Goal: Task Accomplishment & Management: Manage account settings

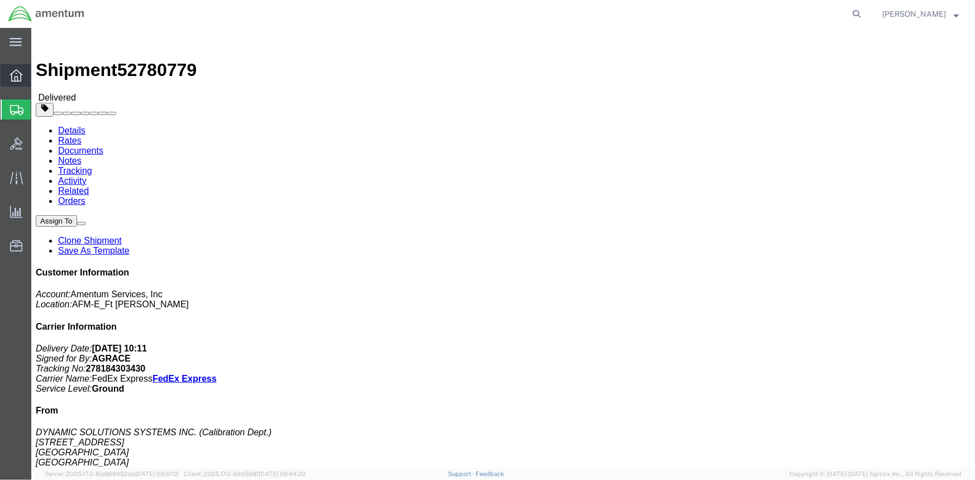
click at [6, 78] on div at bounding box center [16, 75] width 31 height 22
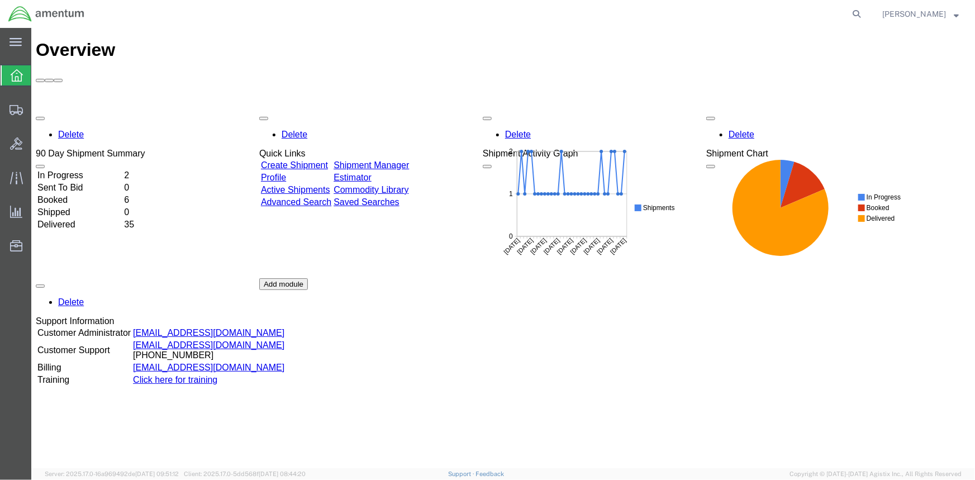
click at [297, 160] on link "Create Shipment" at bounding box center [293, 164] width 67 height 9
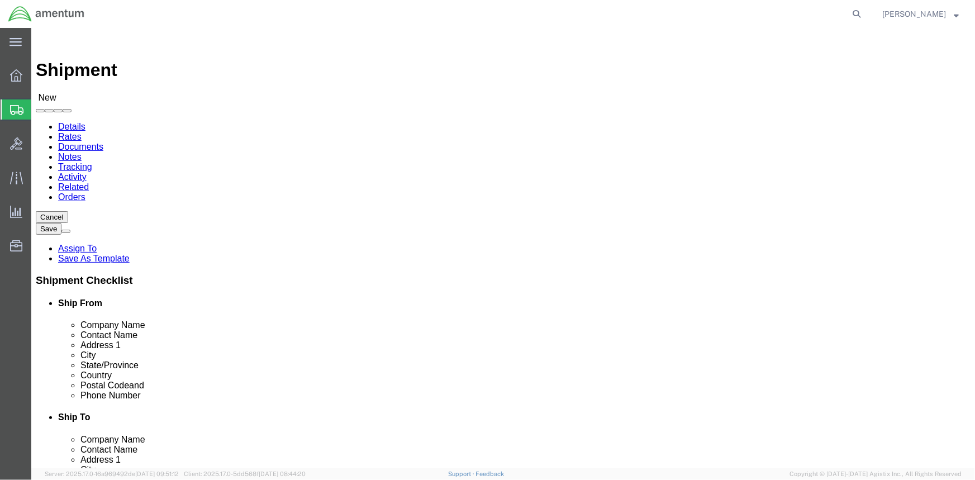
select select
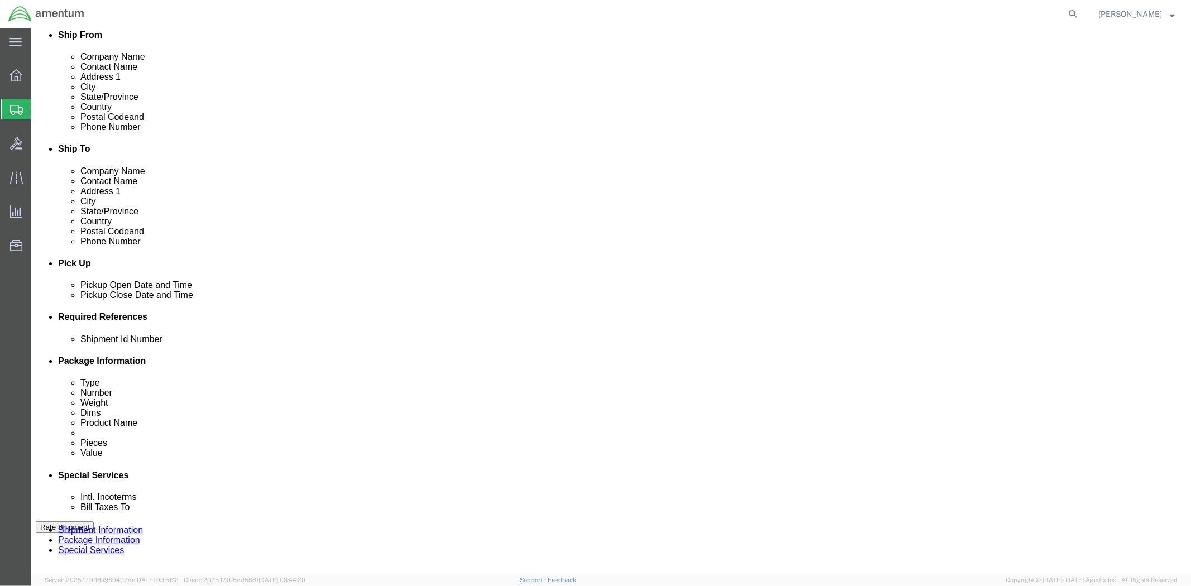
scroll to position [372, 0]
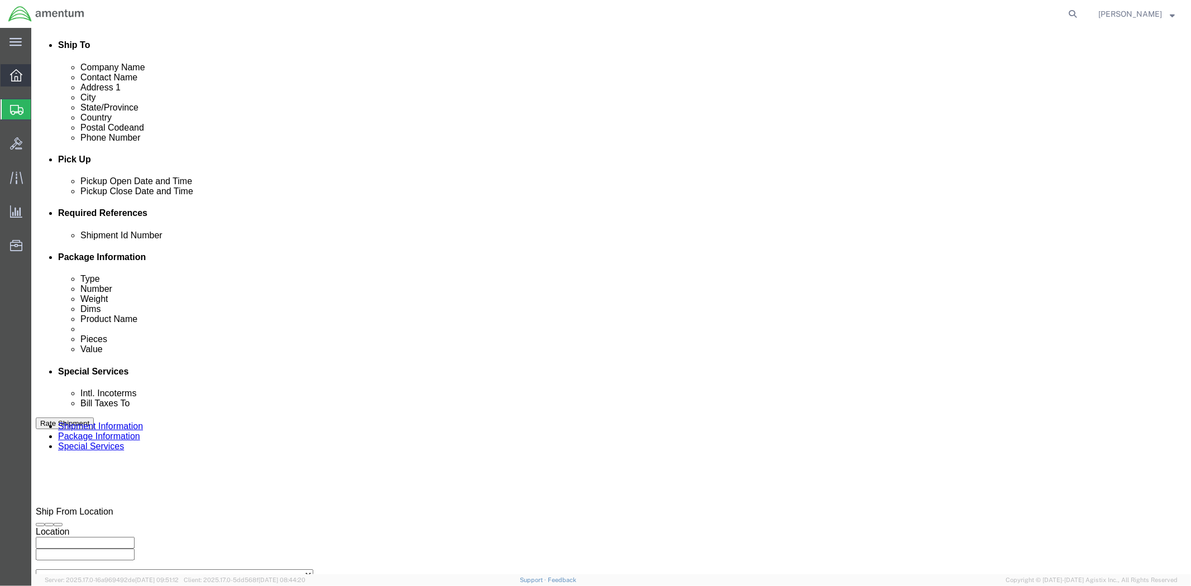
click at [7, 70] on div at bounding box center [16, 75] width 31 height 22
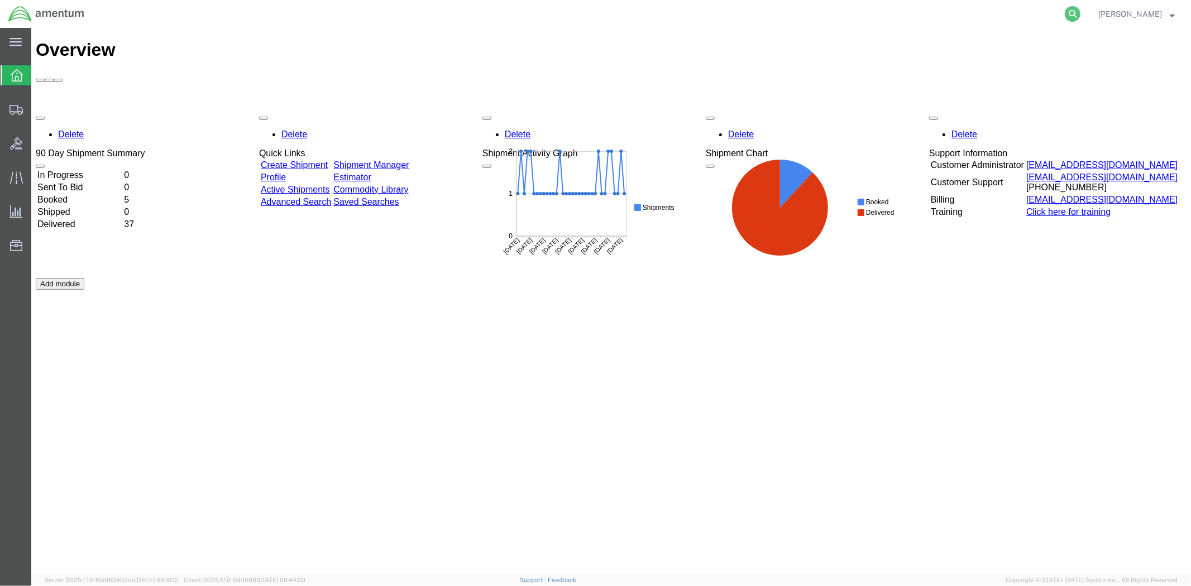
click at [974, 13] on icon at bounding box center [1073, 14] width 16 height 16
click at [829, 15] on input "search" at bounding box center [896, 14] width 340 height 27
paste input "391913610553"
type input "391913610553"
click at [974, 13] on icon at bounding box center [1073, 14] width 16 height 16
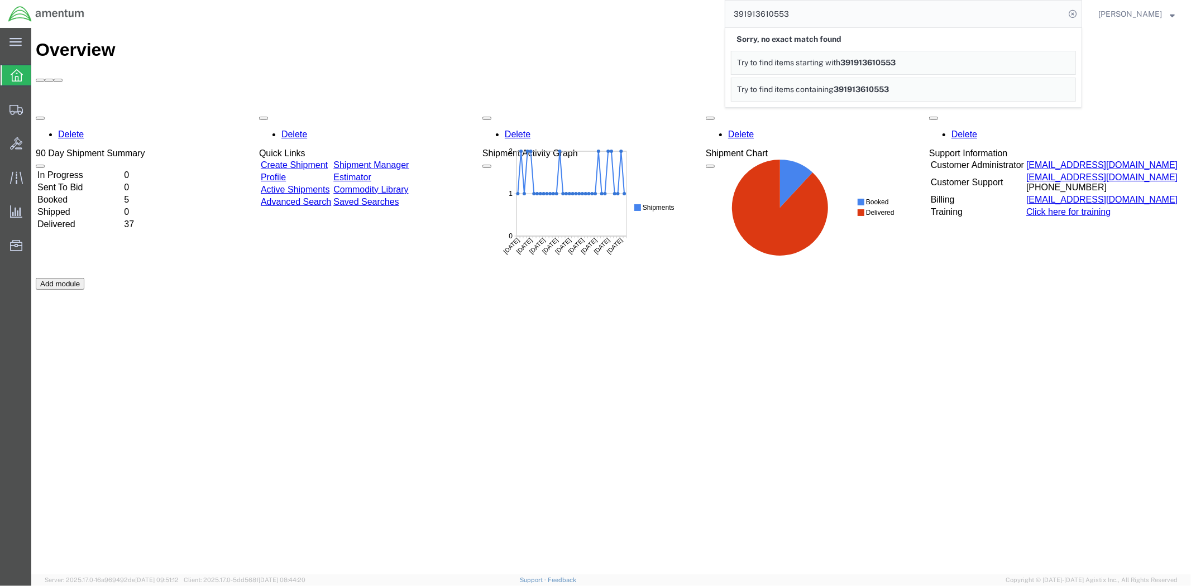
click at [543, 300] on div "Delete 90 Day Shipment Summary In Progress 0 Sent To Bid 0 Booked 5 Shipped 0 D…" at bounding box center [610, 277] width 1151 height 335
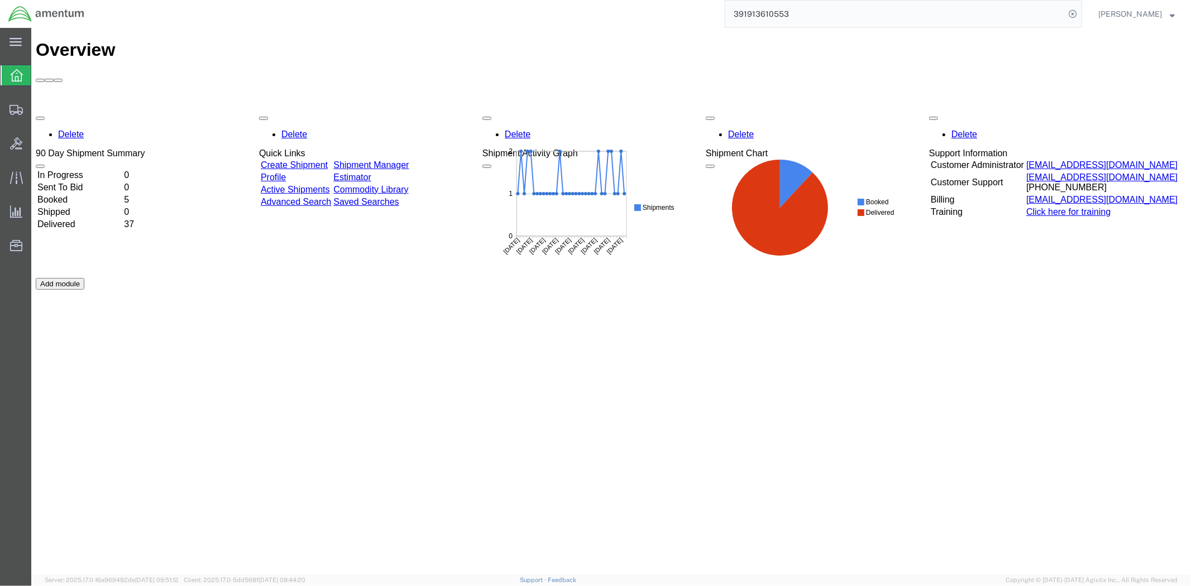
click at [543, 300] on div "Delete 90 Day Shipment Summary In Progress 0 Sent To Bid 0 Booked 5 Shipped 0 D…" at bounding box center [610, 277] width 1151 height 335
click at [408, 160] on link "Shipment Manager" at bounding box center [370, 164] width 75 height 9
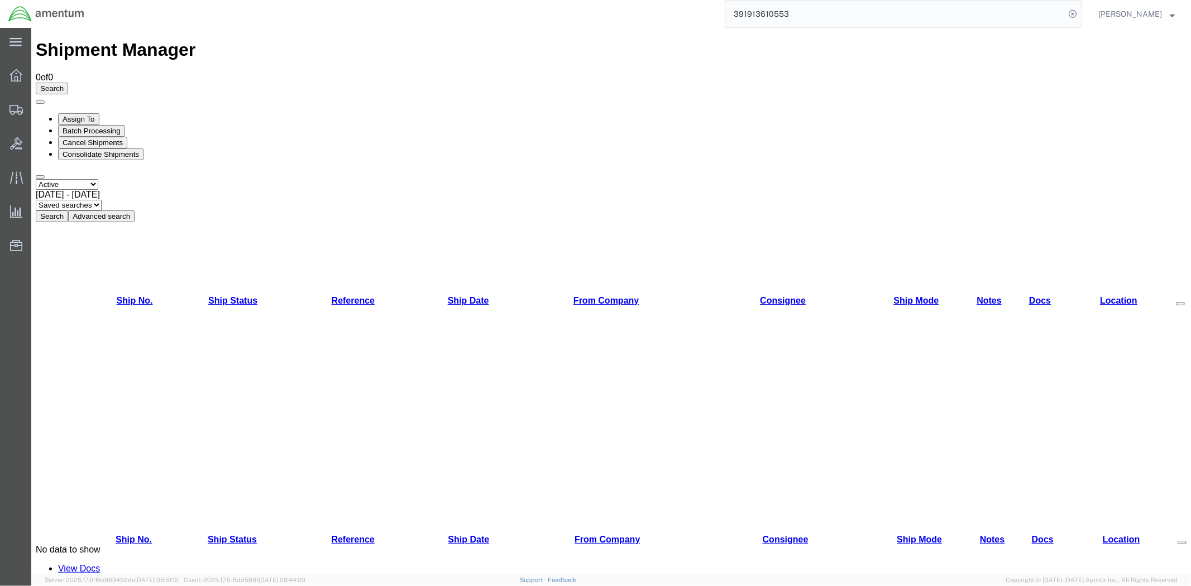
click at [98, 179] on select "Select status Active All Shipments Approved Booked Canceled Delivered Denied Ne…" at bounding box center [66, 184] width 63 height 11
select select "ALL"
click at [35, 179] on select "Select status Active All Shipments Approved Booked Canceled Delivered Denied Ne…" at bounding box center [66, 184] width 63 height 11
click at [99, 189] on span "[DATE] - [DATE]" at bounding box center [67, 193] width 64 height 9
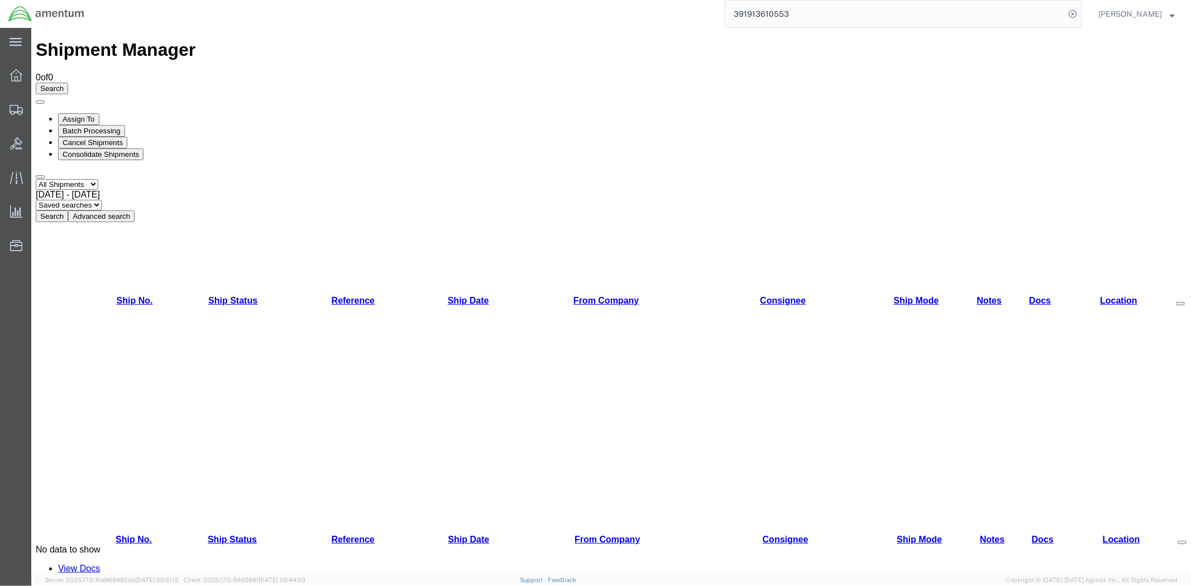
click at [974, 13] on input "391913610553" at bounding box center [896, 14] width 340 height 27
click at [12, 75] on icon at bounding box center [16, 75] width 12 height 12
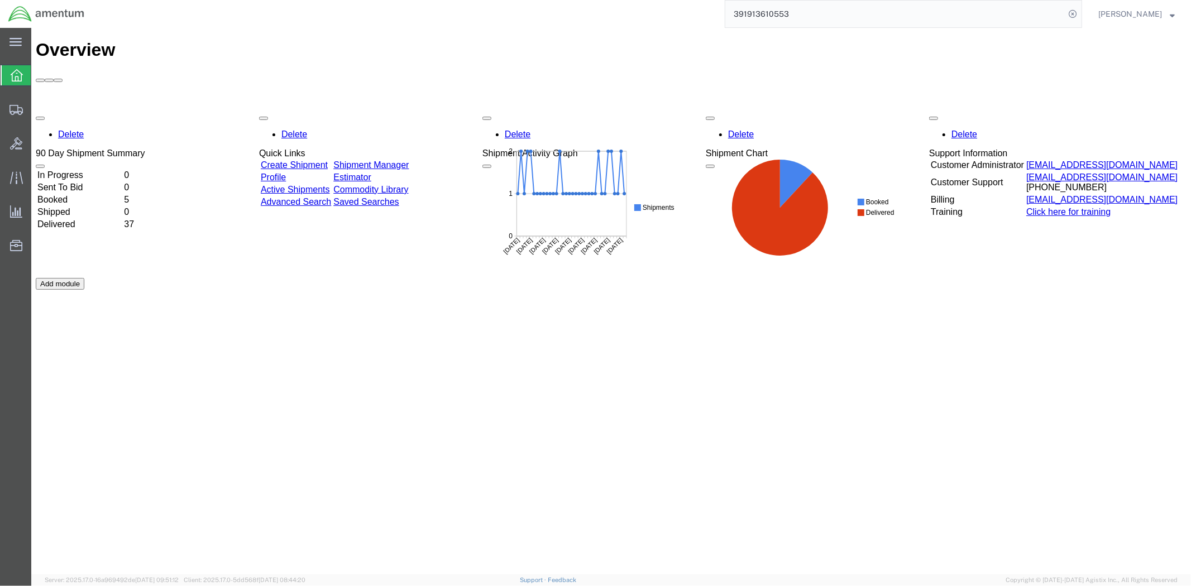
click at [791, 325] on div "Delete 90 Day Shipment Summary In Progress 0 Sent To Bid 0 Booked 5 Shipped 0 D…" at bounding box center [610, 277] width 1151 height 335
click at [769, 257] on div "Delete 90 Day Shipment Summary In Progress 0 Sent To Bid 0 Booked 5 Shipped 0 D…" at bounding box center [610, 277] width 1151 height 335
click at [974, 207] on link "Click here for training" at bounding box center [1068, 211] width 84 height 9
